Goal: Information Seeking & Learning: Learn about a topic

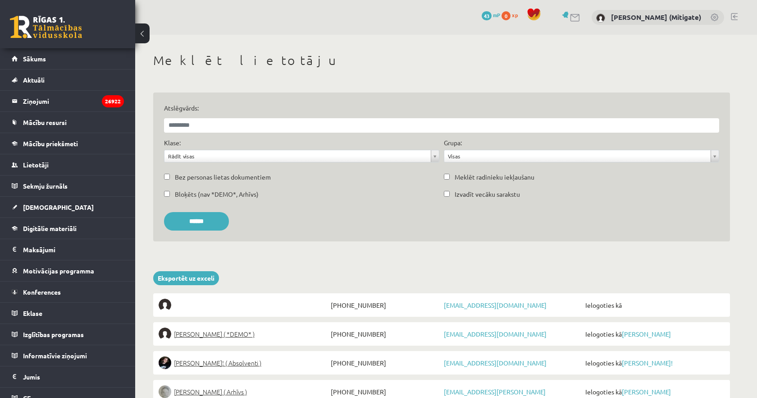
click at [581, 15] on link at bounding box center [575, 18] width 11 height 8
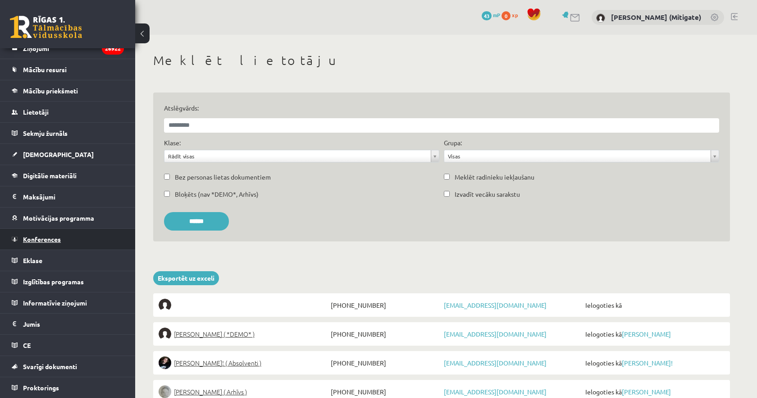
click at [48, 242] on span "Konferences" at bounding box center [42, 239] width 38 height 8
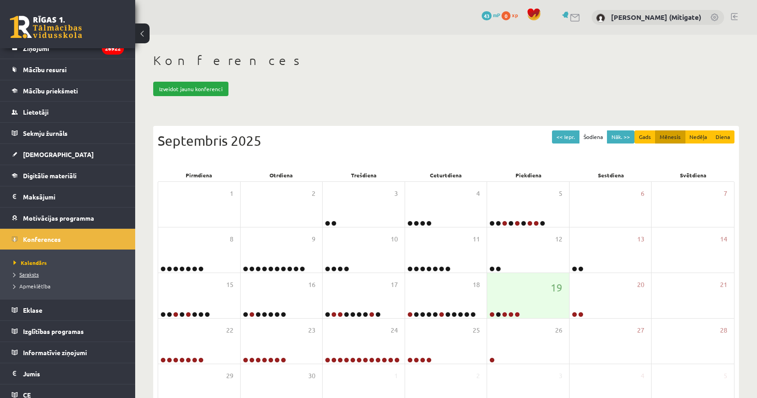
click at [25, 275] on span "Saraksts" at bounding box center [26, 273] width 25 height 7
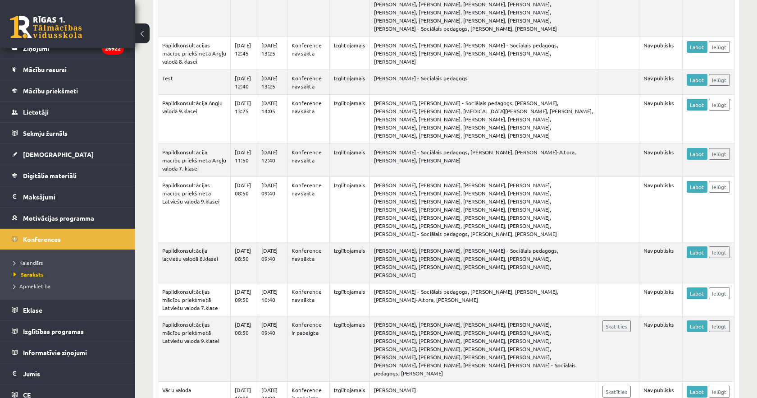
scroll to position [695, 0]
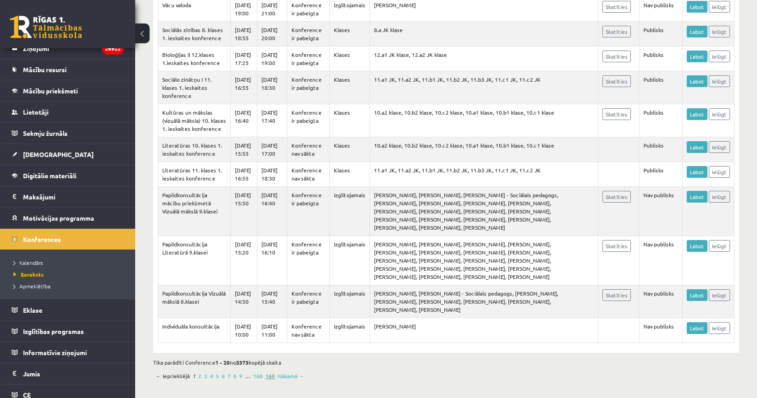
click at [266, 376] on link "169" at bounding box center [269, 375] width 9 height 8
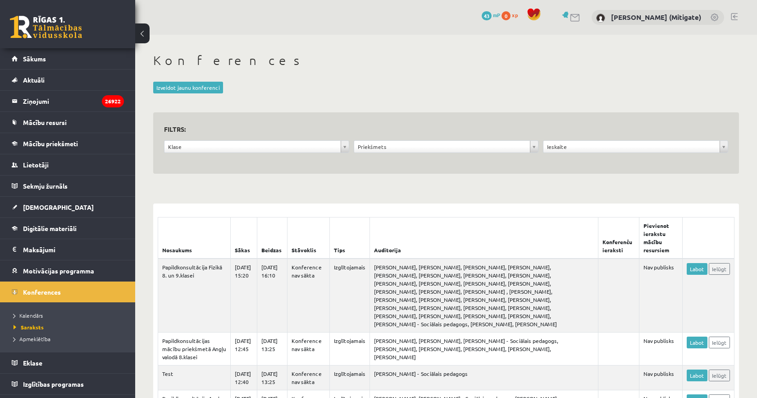
scroll to position [699, 0]
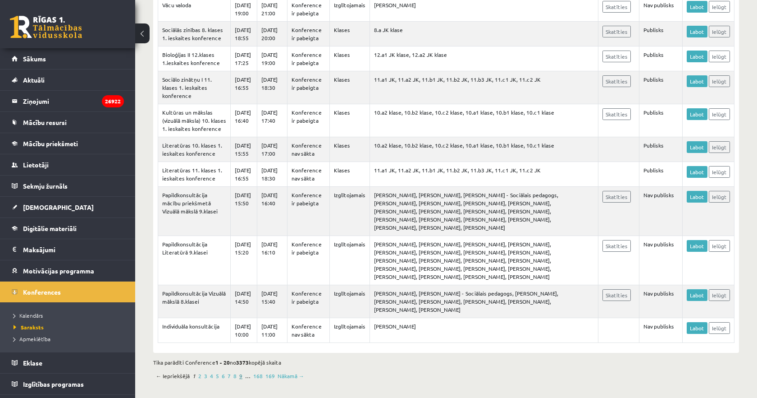
click at [240, 379] on link "9" at bounding box center [240, 375] width 3 height 8
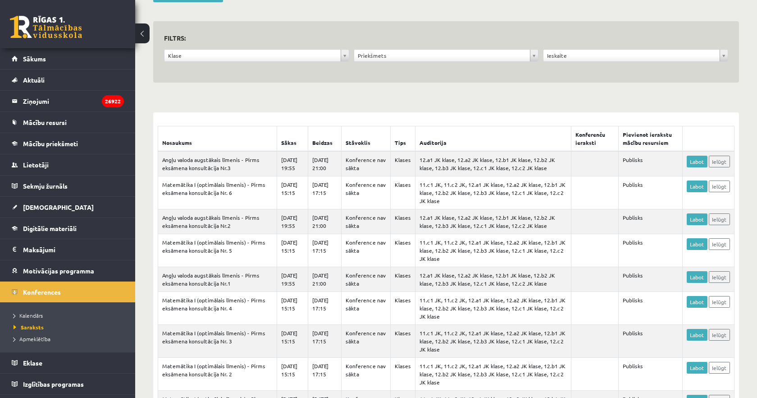
scroll to position [444, 0]
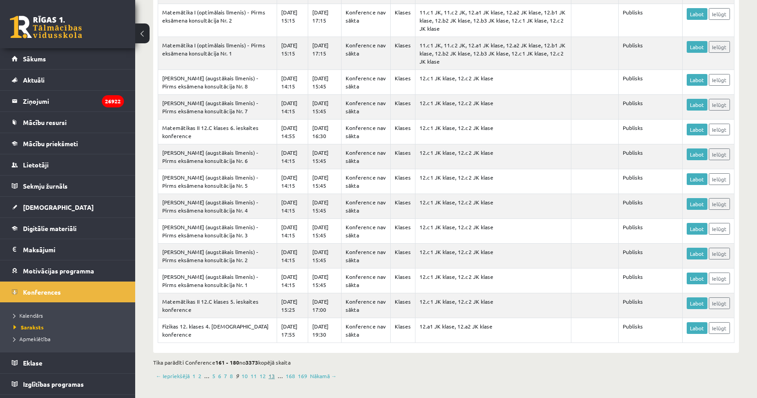
click at [270, 376] on link "13" at bounding box center [272, 375] width 6 height 8
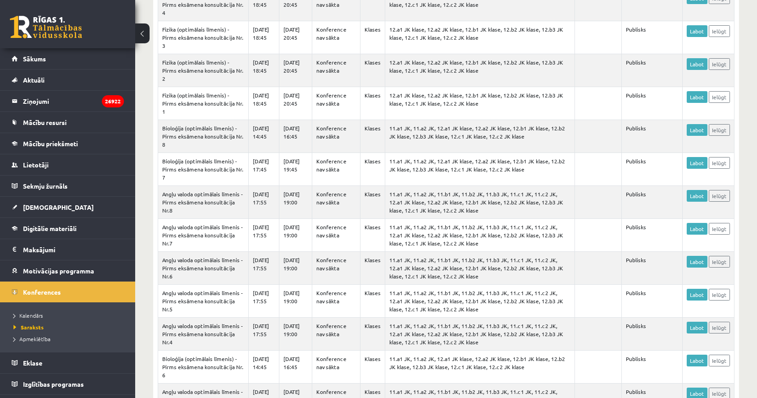
scroll to position [493, 0]
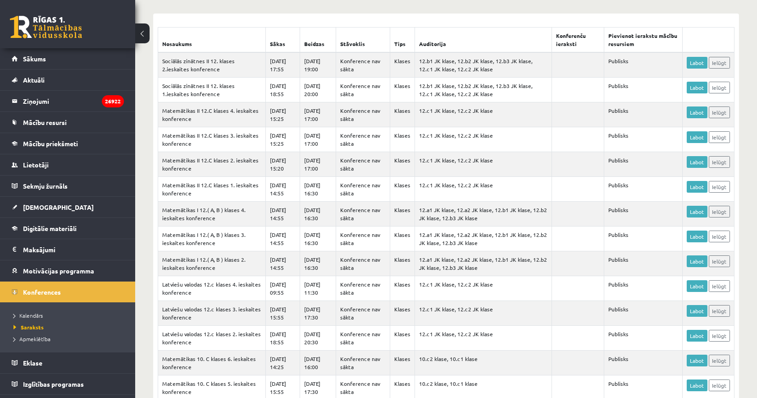
scroll to position [396, 0]
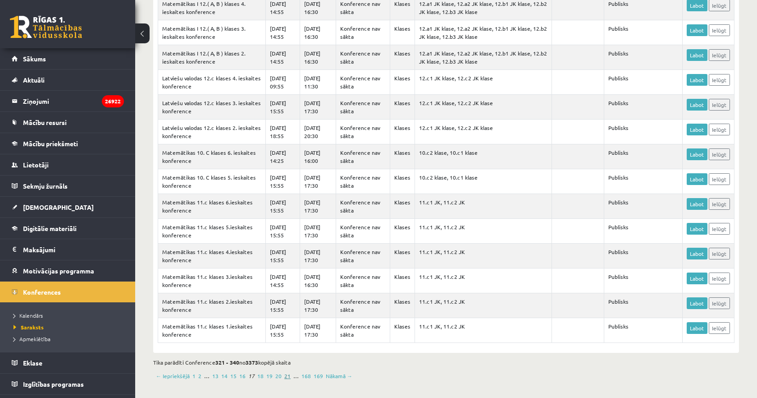
click at [286, 376] on link "21" at bounding box center [287, 375] width 6 height 8
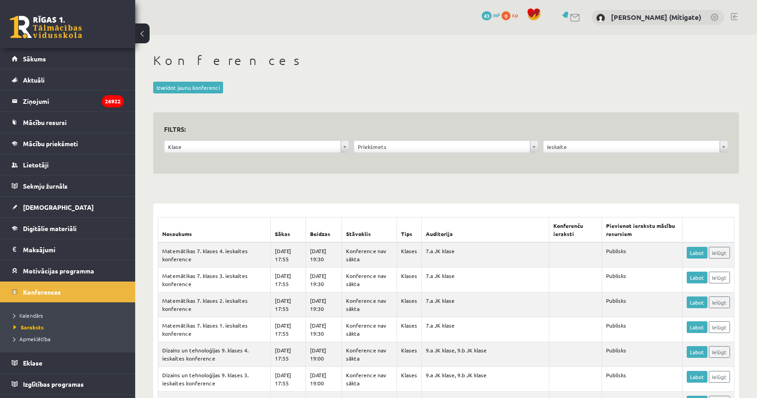
scroll to position [396, 0]
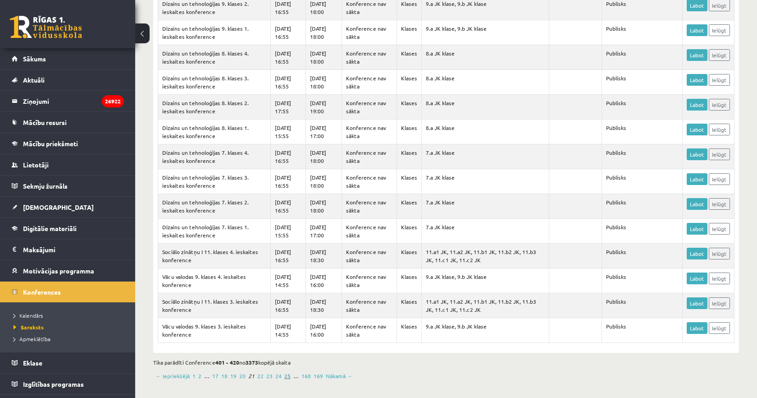
click at [284, 378] on link "25" at bounding box center [287, 375] width 6 height 8
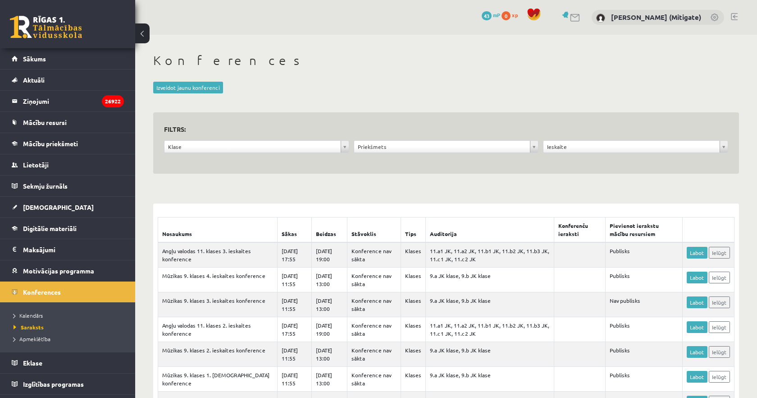
scroll to position [396, 0]
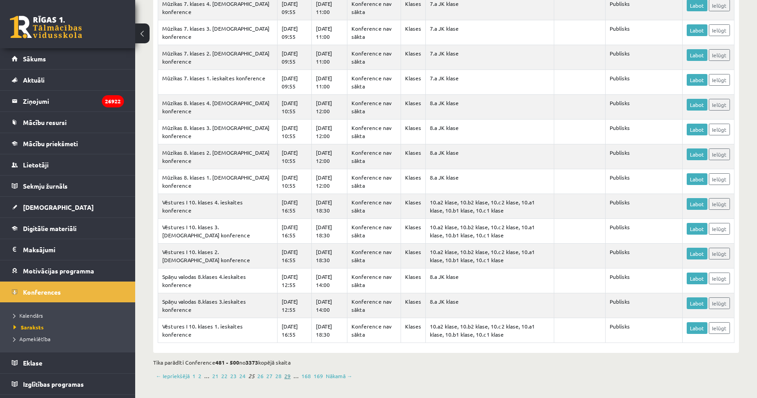
click at [288, 377] on link "29" at bounding box center [287, 375] width 6 height 8
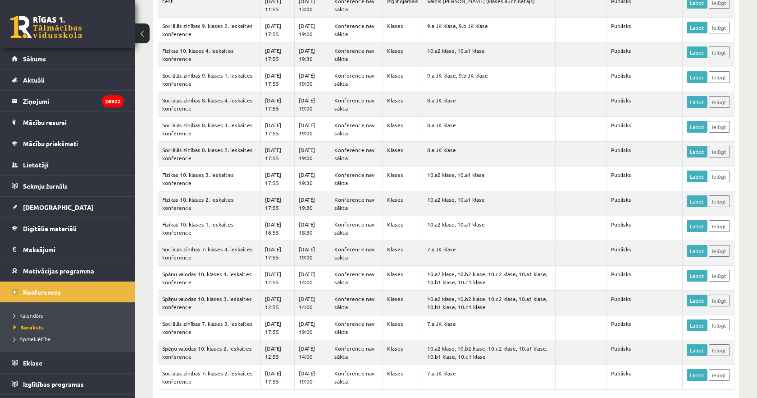
scroll to position [396, 0]
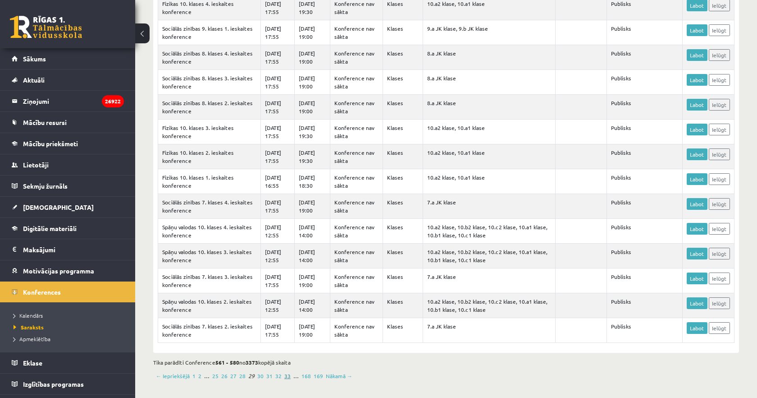
click at [284, 376] on link "33" at bounding box center [287, 375] width 6 height 8
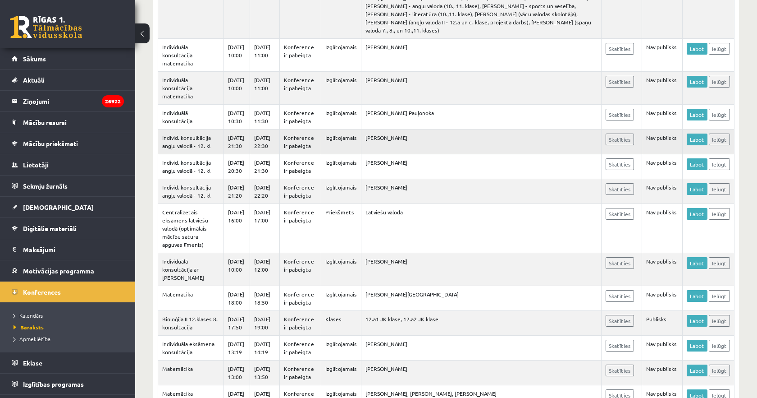
scroll to position [655, 0]
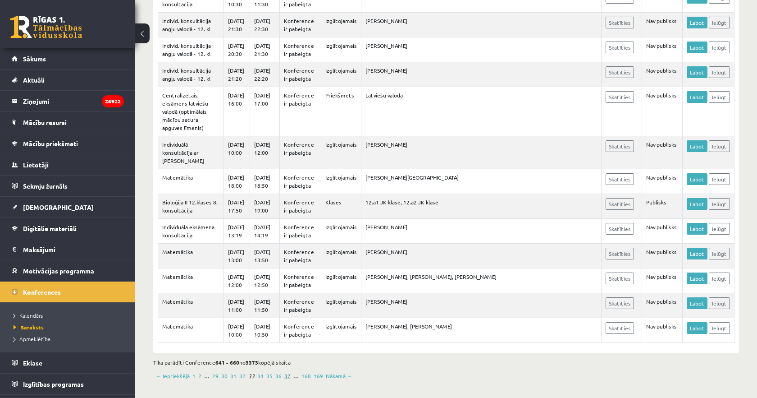
click at [284, 376] on link "37" at bounding box center [287, 375] width 6 height 8
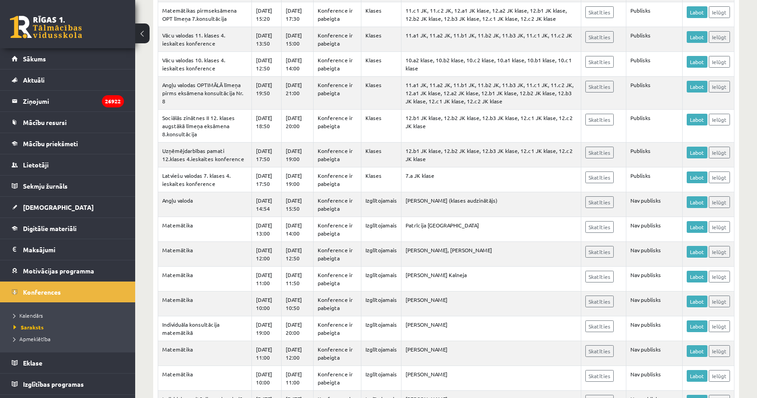
scroll to position [412, 0]
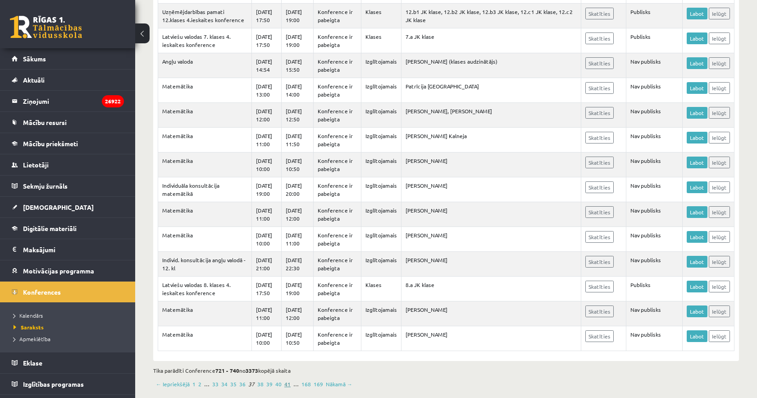
click at [284, 379] on link "41" at bounding box center [287, 383] width 6 height 8
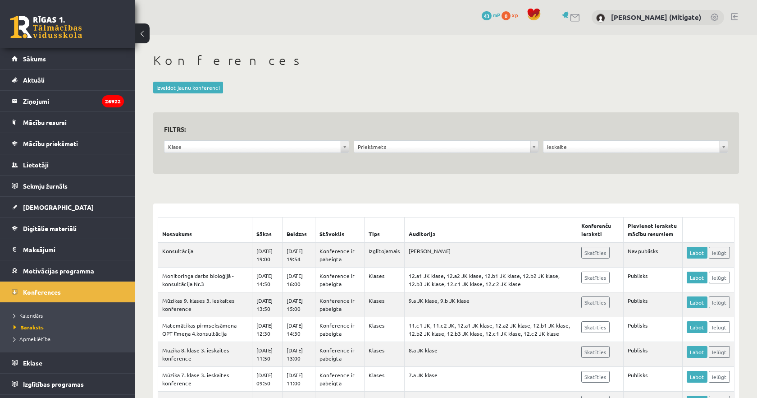
scroll to position [404, 0]
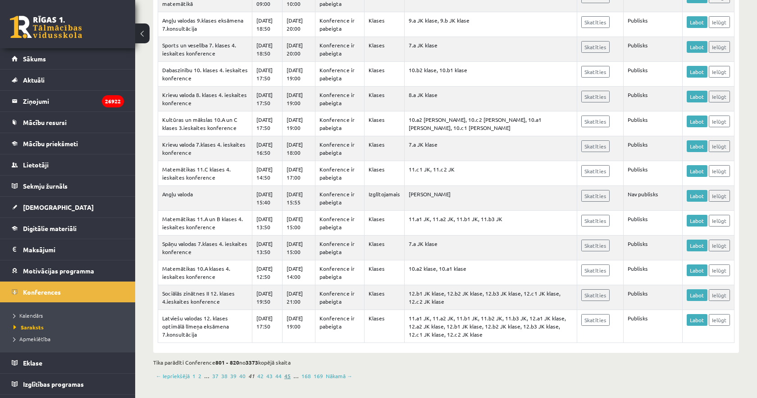
click at [284, 376] on link "45" at bounding box center [287, 375] width 6 height 8
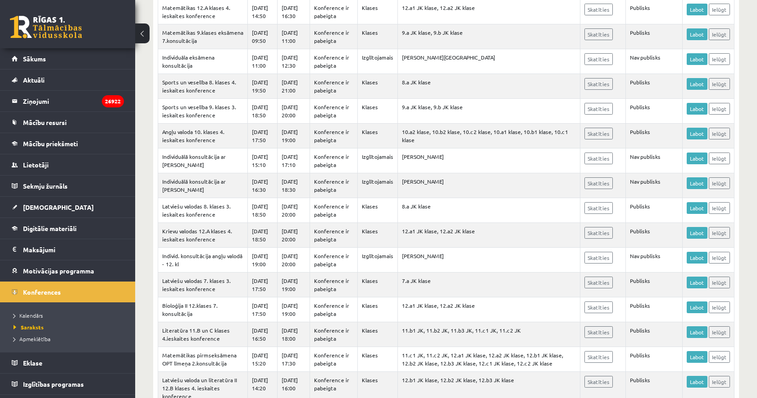
scroll to position [412, 0]
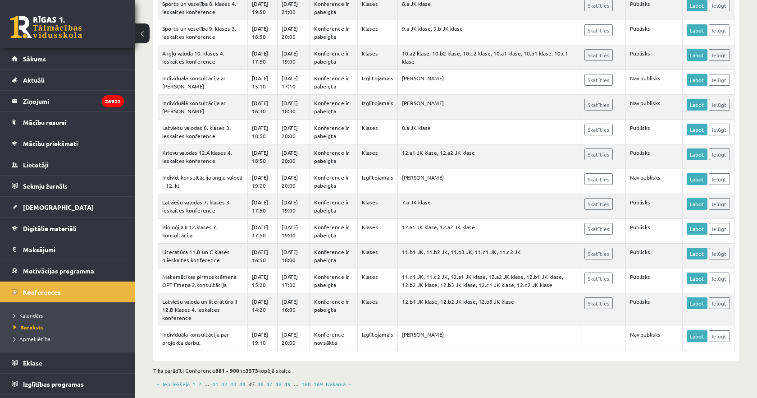
click at [286, 379] on link "49" at bounding box center [287, 383] width 6 height 8
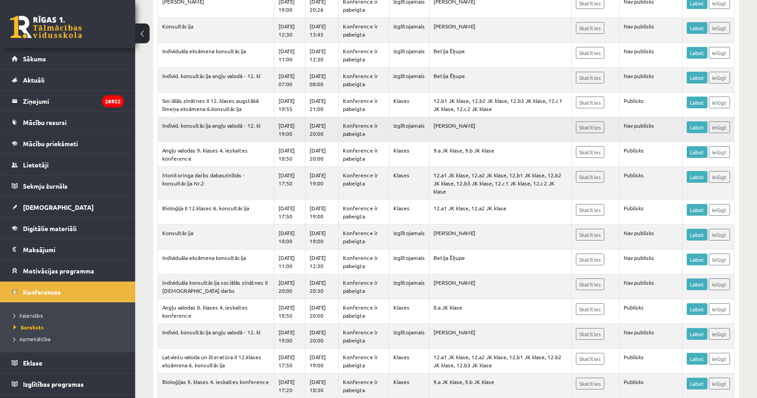
scroll to position [396, 0]
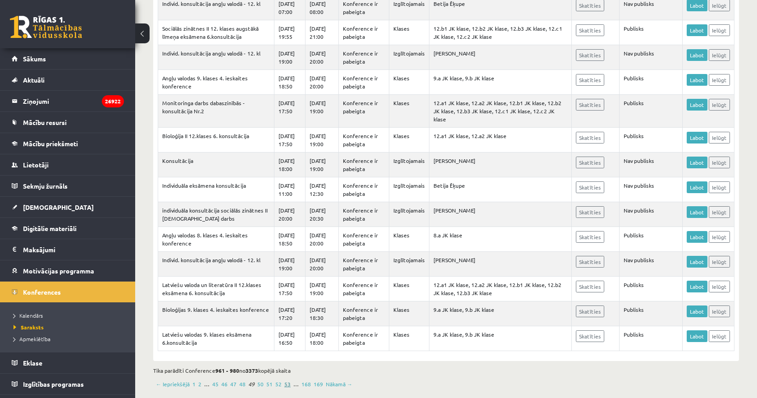
click at [285, 379] on link "53" at bounding box center [287, 383] width 6 height 8
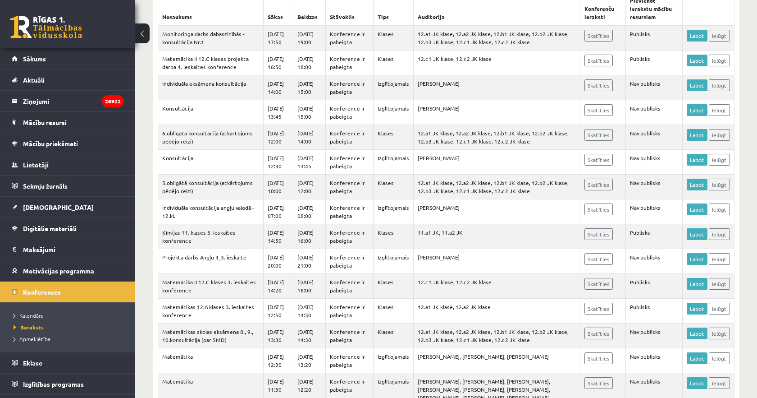
scroll to position [412, 0]
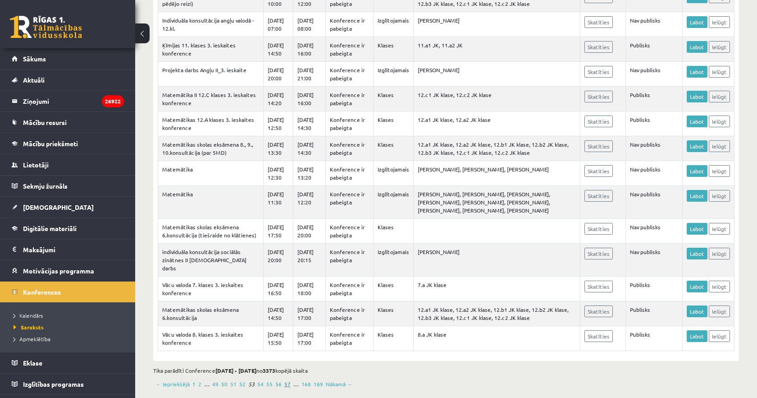
click at [284, 379] on link "57" at bounding box center [287, 383] width 6 height 8
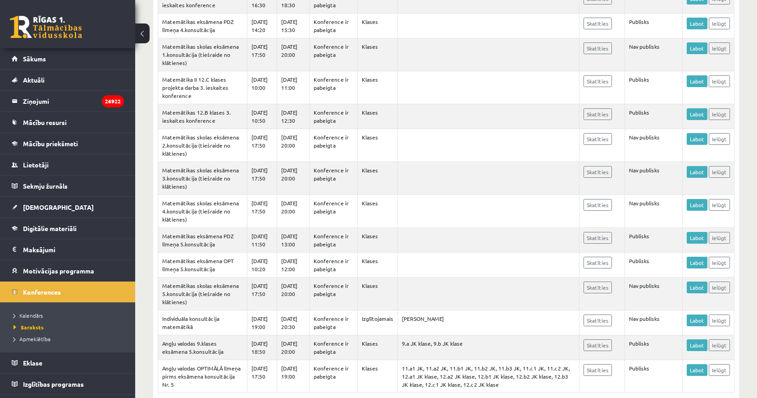
scroll to position [461, 0]
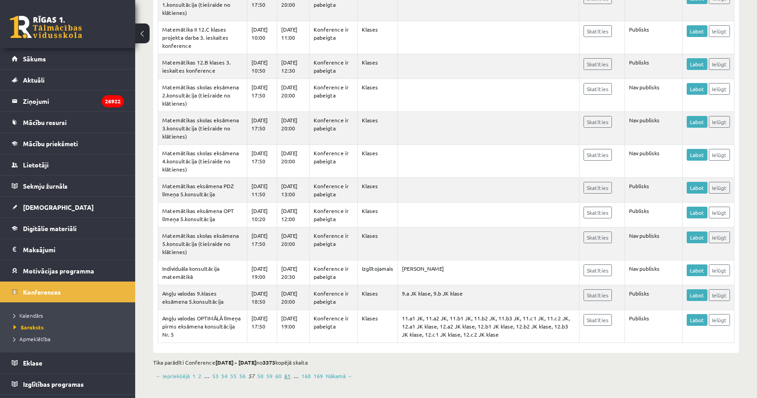
click at [284, 376] on link "61" at bounding box center [287, 375] width 6 height 8
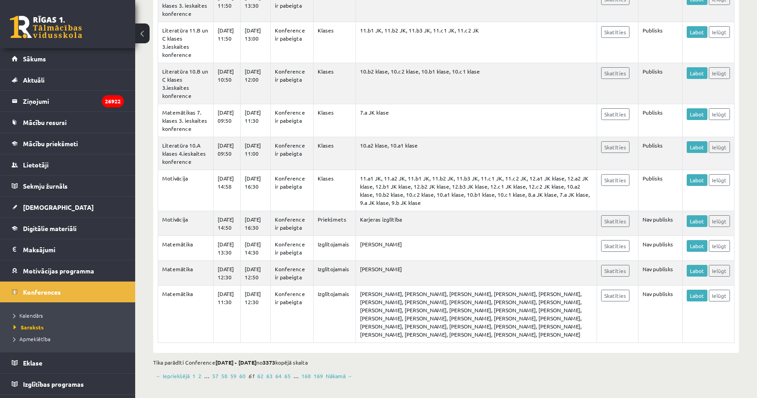
scroll to position [647, 0]
click at [287, 377] on link "65" at bounding box center [287, 375] width 6 height 8
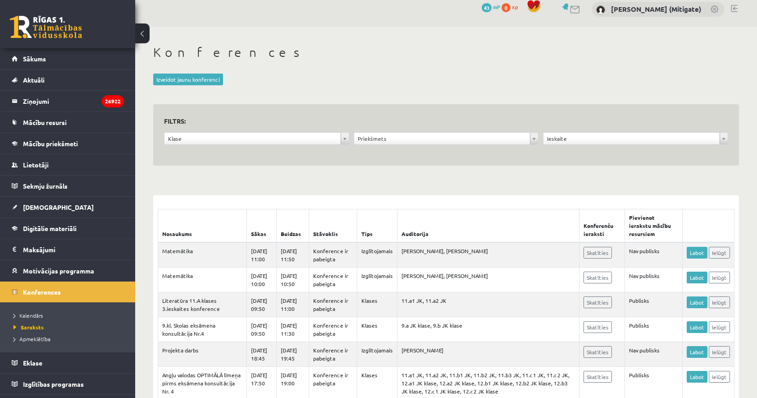
scroll to position [420, 0]
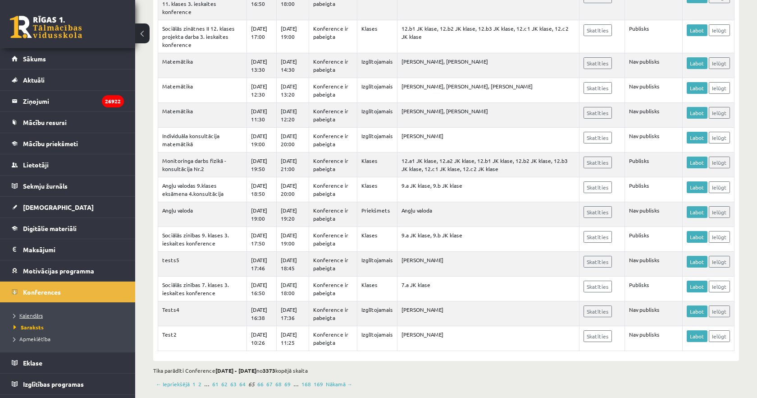
click at [29, 318] on link "Kalendārs" at bounding box center [70, 315] width 113 height 8
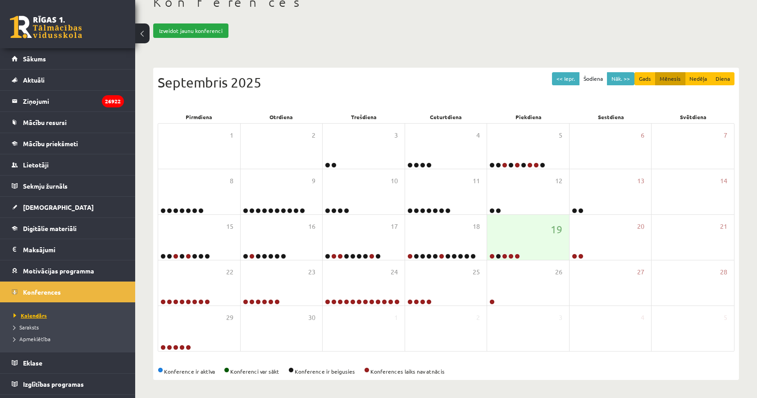
scroll to position [58, 0]
click at [48, 234] on link "Digitālie materiāli" at bounding box center [68, 228] width 112 height 21
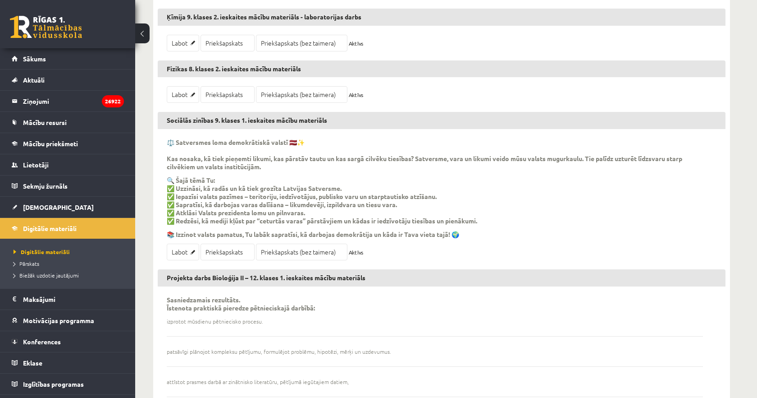
scroll to position [8004, 0]
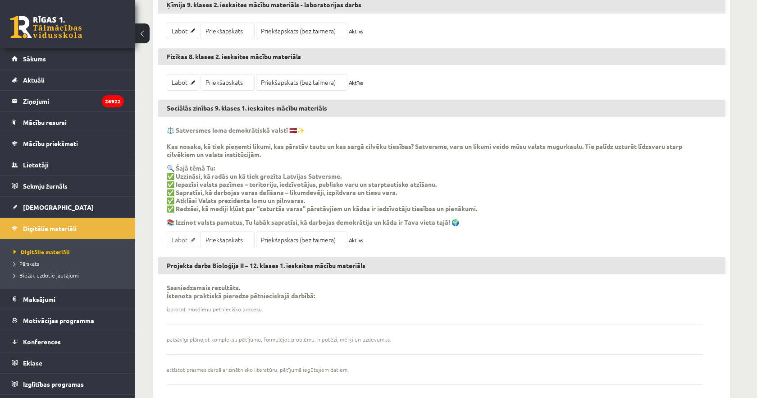
click at [182, 240] on link "Labot" at bounding box center [183, 239] width 32 height 17
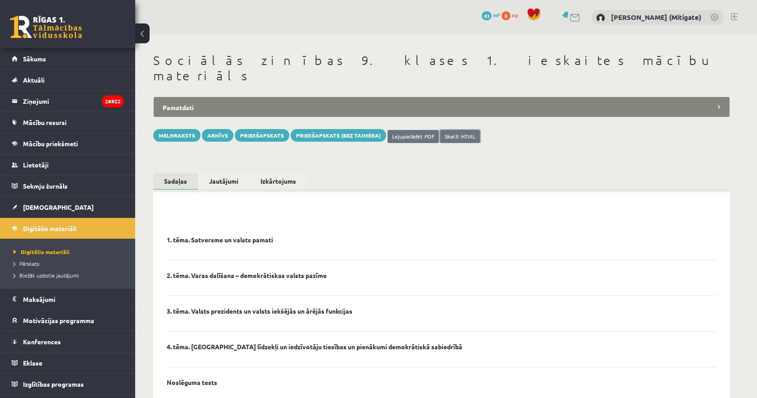
click at [454, 130] on link "Skatīt HTML" at bounding box center [460, 136] width 40 height 13
click at [416, 130] on link "Lejupielādēt PDF" at bounding box center [413, 136] width 51 height 13
click at [517, 129] on div "Melnraksts Arhīvs Priekšapskats Priekšapskats (bez taimera) Lejupielādēt PDF Sk…" at bounding box center [441, 136] width 577 height 14
